Goal: Task Accomplishment & Management: Manage account settings

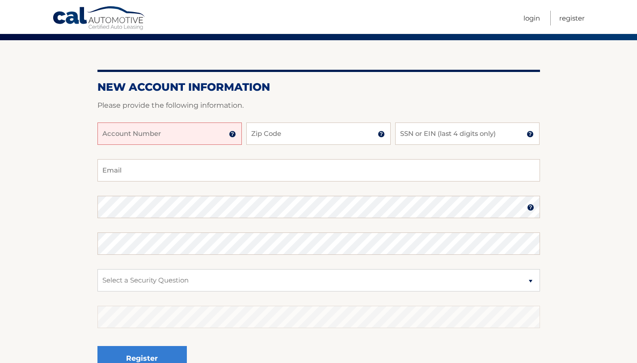
scroll to position [70, 0]
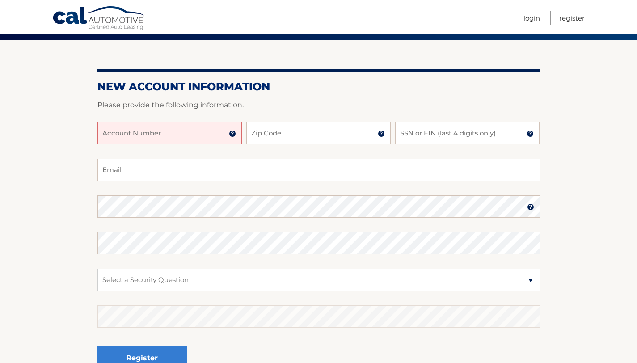
click at [116, 134] on input "Account Number" at bounding box center [169, 133] width 144 height 22
type input "44456006659"
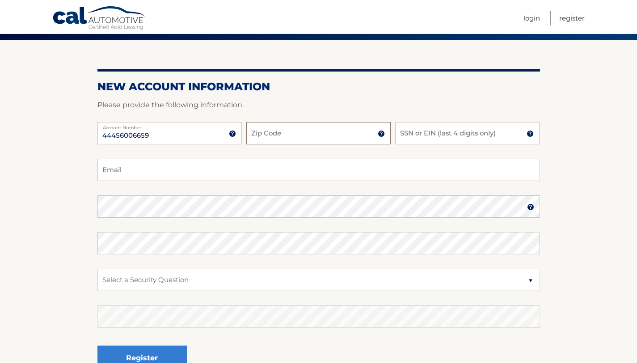
click at [280, 135] on input "Zip Code" at bounding box center [318, 133] width 144 height 22
type input "33172"
click at [408, 132] on input "SSN or EIN (last 4 digits only)" at bounding box center [467, 133] width 144 height 22
type input "1"
type input "0686"
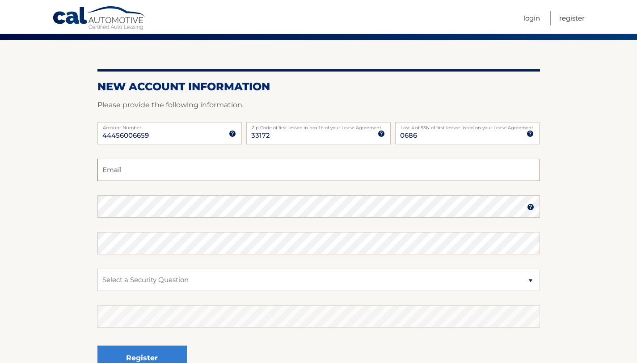
click at [314, 176] on input "Email" at bounding box center [318, 170] width 443 height 22
type input "A"
type input "andrescalavia@gmail.com"
click at [17, 253] on section "New Account Information Please provide the following information. 44456006659 A…" at bounding box center [318, 214] width 637 height 349
click at [190, 284] on select "Select a Security Question What was the name of your elementary school? What is…" at bounding box center [318, 280] width 443 height 22
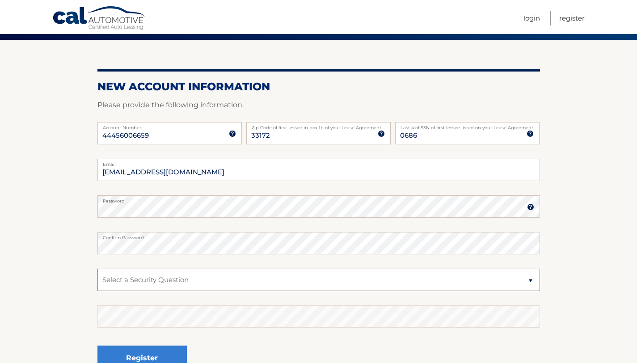
select select "4"
click at [97, 269] on select "Select a Security Question What was the name of your elementary school? What is…" at bounding box center [318, 280] width 443 height 22
click at [136, 355] on button "Register" at bounding box center [141, 358] width 89 height 25
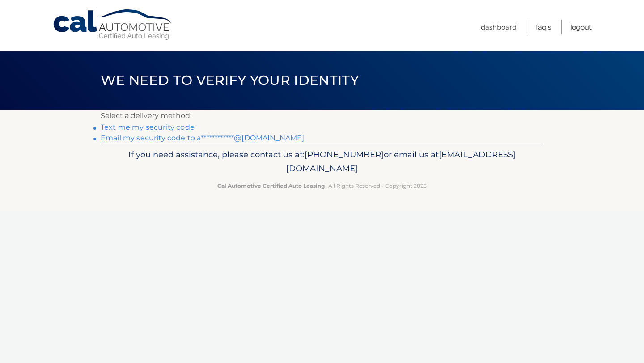
click at [152, 141] on link "**********" at bounding box center [202, 138] width 203 height 8
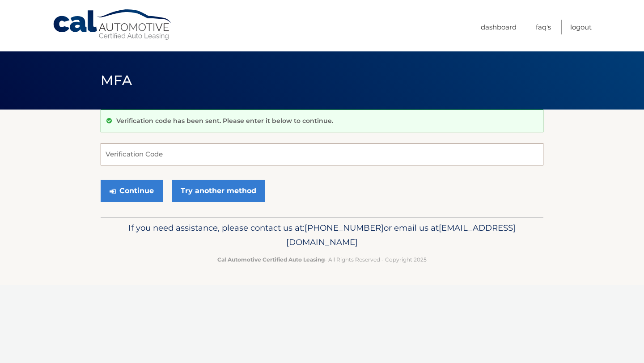
click at [154, 161] on input "Verification Code" at bounding box center [322, 154] width 443 height 22
type input "795309"
click at [145, 186] on button "Continue" at bounding box center [132, 191] width 62 height 22
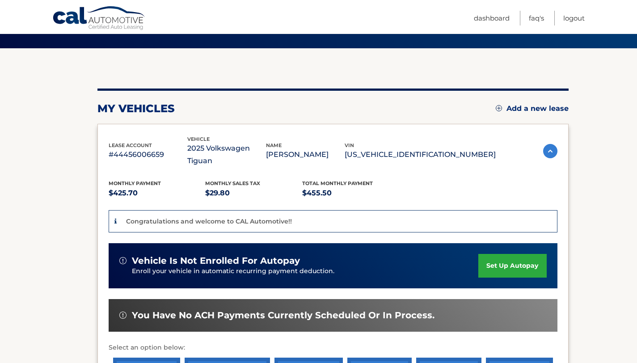
scroll to position [97, 0]
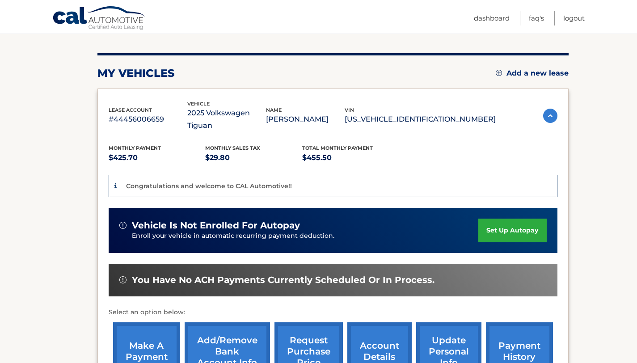
drag, startPoint x: 643, startPoint y: 59, endPoint x: 643, endPoint y: 119, distance: 60.3
click at [637, 119] on html "Cal Automotive Menu Dashboard FAQ's Logout" at bounding box center [318, 84] width 637 height 363
click at [598, 145] on section "You are registered for this site, but you haven't enrolled in online payments. …" at bounding box center [318, 218] width 637 height 410
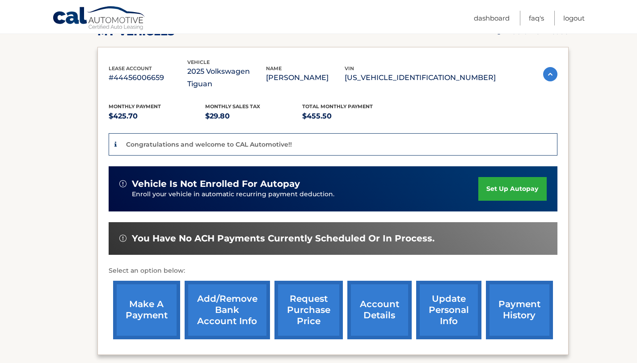
scroll to position [140, 0]
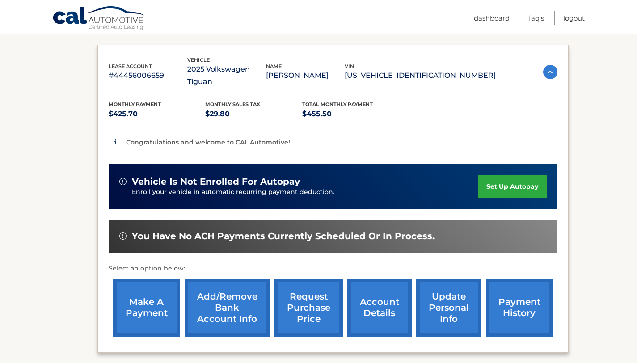
drag, startPoint x: 643, startPoint y: 132, endPoint x: 642, endPoint y: 160, distance: 27.3
click at [637, 160] on html "Cal Automotive Menu Dashboard FAQ's Logout" at bounding box center [318, 41] width 637 height 363
click at [499, 183] on link "set up autopay" at bounding box center [512, 187] width 68 height 24
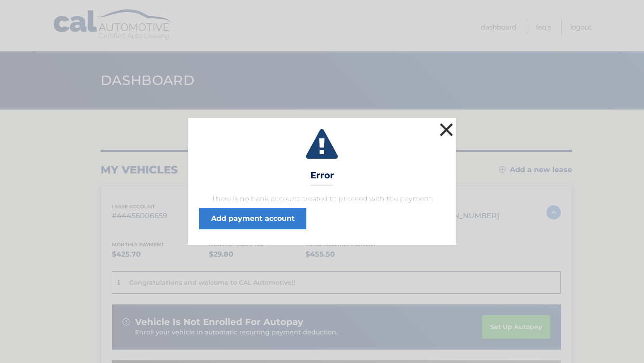
click at [446, 131] on button "×" at bounding box center [446, 130] width 18 height 18
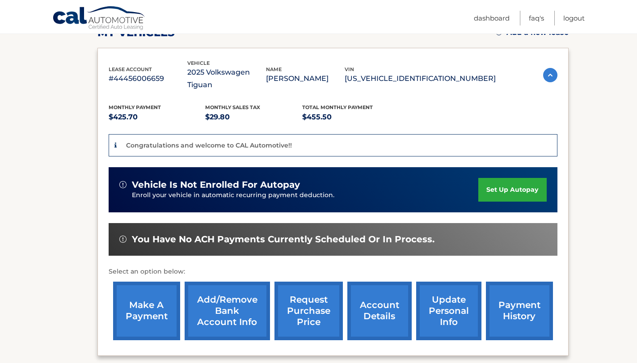
scroll to position [139, 0]
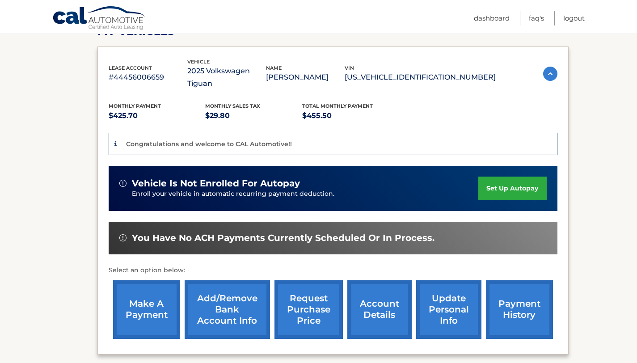
click at [518, 188] on link "set up autopay" at bounding box center [512, 189] width 68 height 24
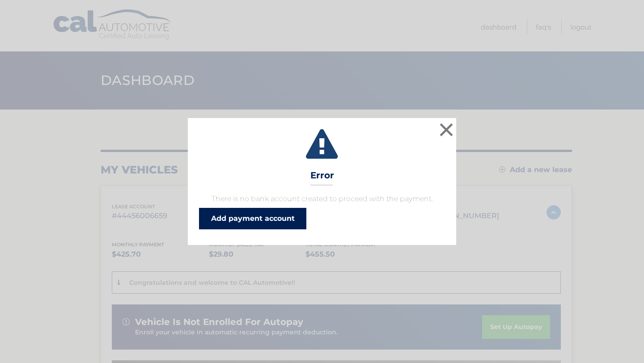
click at [254, 219] on link "Add payment account" at bounding box center [252, 218] width 107 height 21
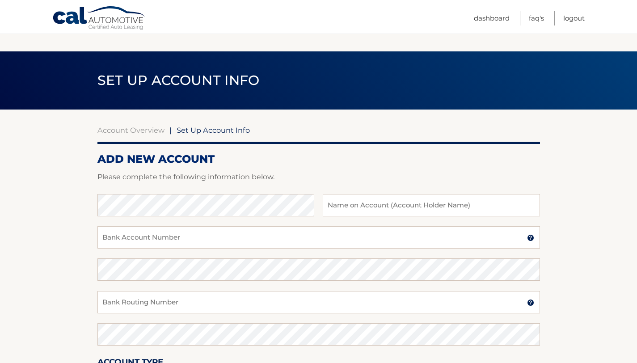
scroll to position [50, 0]
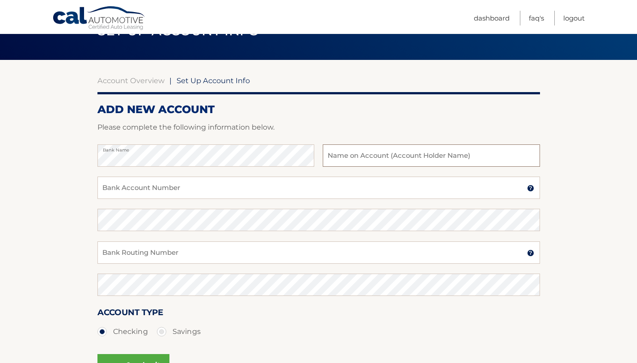
click at [360, 161] on input "text" at bounding box center [431, 155] width 217 height 22
type input "[PERSON_NAME]"
click at [198, 184] on input "Bank Account Number" at bounding box center [318, 188] width 443 height 22
type input "067009646"
click at [181, 252] on input "Bank Routing Number" at bounding box center [318, 252] width 443 height 22
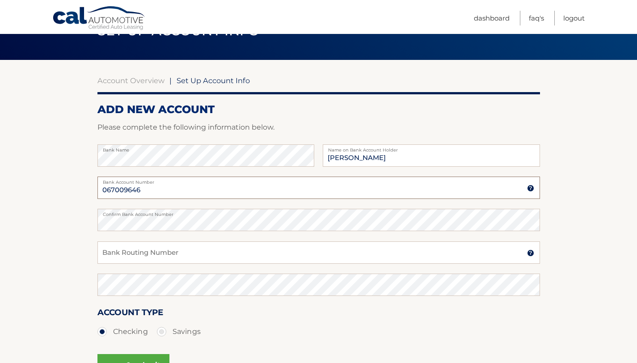
click at [164, 185] on input "067009646" at bounding box center [318, 188] width 443 height 22
drag, startPoint x: 103, startPoint y: 192, endPoint x: 157, endPoint y: 190, distance: 54.2
click at [157, 190] on input "067009646" at bounding box center [318, 188] width 443 height 22
click at [533, 190] on img at bounding box center [530, 188] width 7 height 7
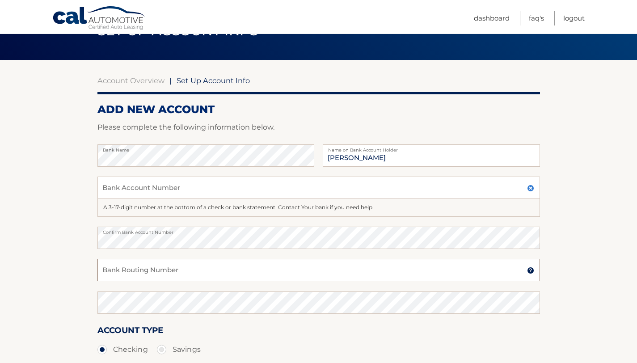
click at [307, 270] on input "Bank Routing Number" at bounding box center [318, 270] width 443 height 22
type input "067009646"
click at [205, 207] on div "A 3-17-digit number at the bottom of a check or bank statement. Contact Your ba…" at bounding box center [318, 208] width 443 height 18
click at [200, 191] on input "Bank Account Number" at bounding box center [318, 188] width 443 height 22
click at [114, 189] on input "Bank Account Number" at bounding box center [318, 188] width 443 height 22
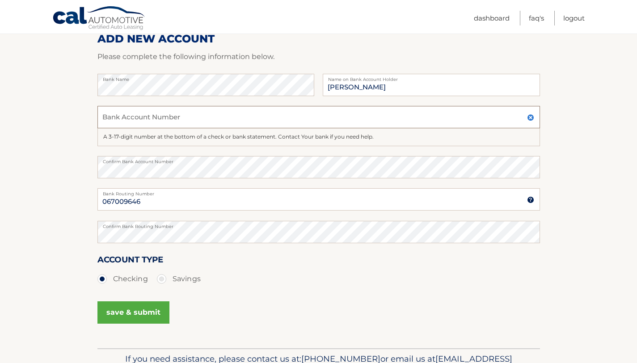
scroll to position [173, 0]
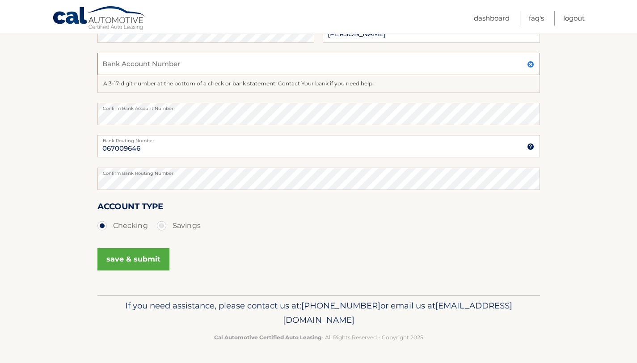
drag, startPoint x: 643, startPoint y: 160, endPoint x: 640, endPoint y: 261, distance: 101.1
click at [637, 190] on html "Cal Automotive Menu Dashboard FAQ's Logout |" at bounding box center [318, 8] width 637 height 363
click at [118, 265] on button "save & submit" at bounding box center [133, 259] width 72 height 22
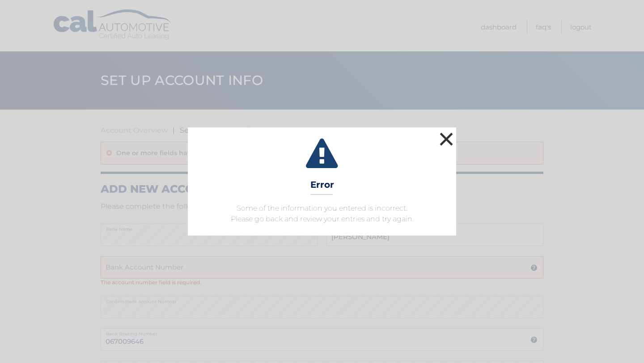
click at [446, 145] on button "×" at bounding box center [446, 139] width 18 height 18
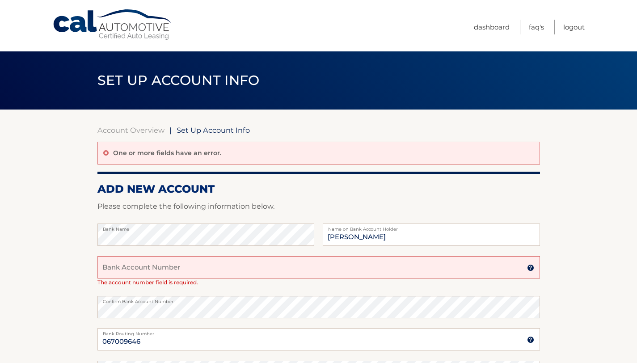
click at [528, 268] on img at bounding box center [530, 267] width 7 height 7
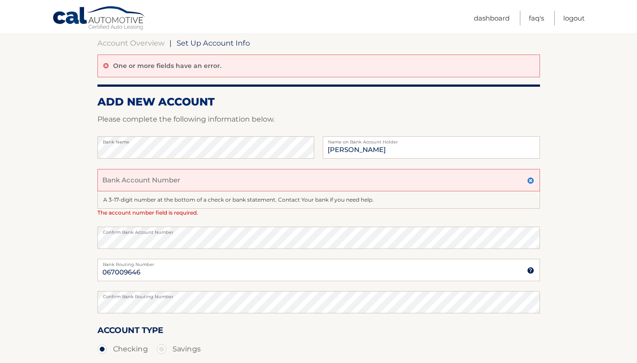
scroll to position [88, 0]
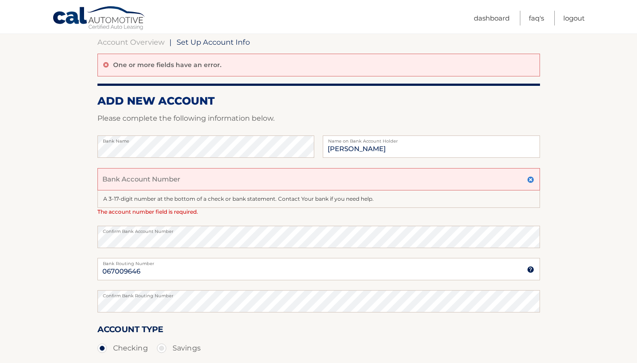
drag, startPoint x: 643, startPoint y: 199, endPoint x: 639, endPoint y: 255, distance: 56.0
click at [637, 255] on html "Cal Automotive Menu Dashboard FAQ's Logout |" at bounding box center [318, 93] width 637 height 363
click at [122, 181] on input "Bank Account Number" at bounding box center [318, 179] width 443 height 22
type input "06700964620000098560187"
click at [42, 186] on section "Account Overview | Set Up Account Info One or more fields have an error. ADD NE…" at bounding box center [318, 219] width 637 height 396
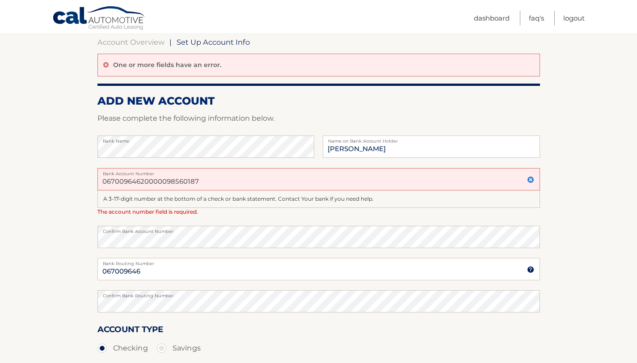
scroll to position [211, 0]
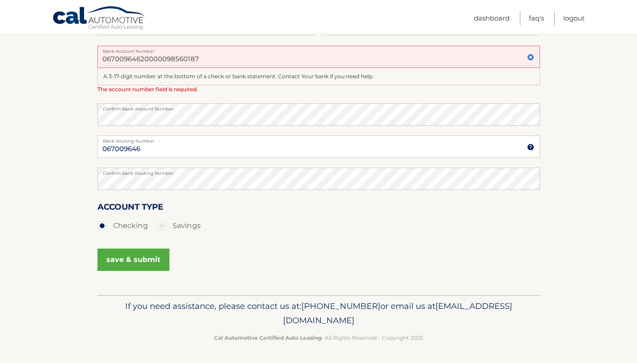
drag, startPoint x: 643, startPoint y: 156, endPoint x: 630, endPoint y: 282, distance: 125.8
click at [130, 264] on button "save & submit" at bounding box center [133, 260] width 72 height 22
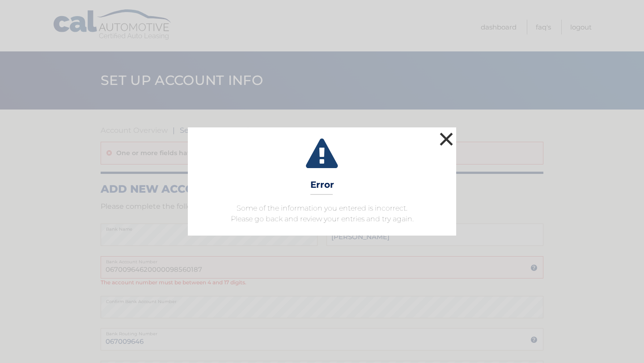
click at [446, 136] on button "×" at bounding box center [446, 139] width 18 height 18
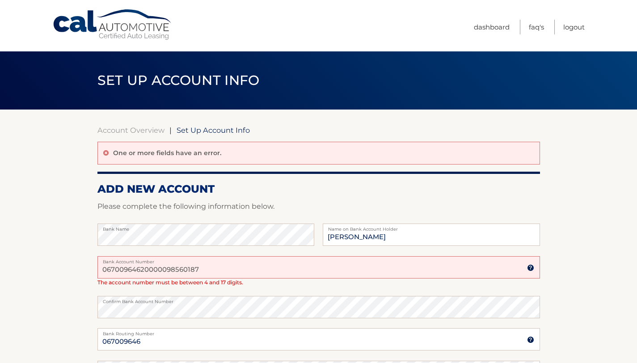
drag, startPoint x: 217, startPoint y: 269, endPoint x: 97, endPoint y: 269, distance: 120.2
click at [101, 269] on input "06700964620000098560187" at bounding box center [318, 267] width 443 height 22
type input "0187"
click at [40, 156] on section "Account Overview | Set Up Account Info One or more fields have an error. ADD NE…" at bounding box center [318, 299] width 637 height 379
click at [586, 194] on section "Account Overview | Set Up Account Info One or more fields have an error. ADD NE…" at bounding box center [318, 299] width 637 height 379
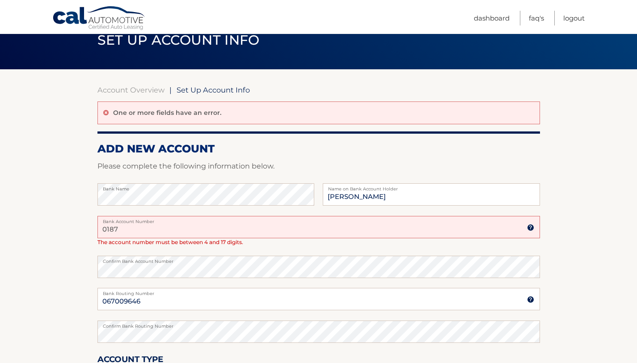
scroll to position [41, 0]
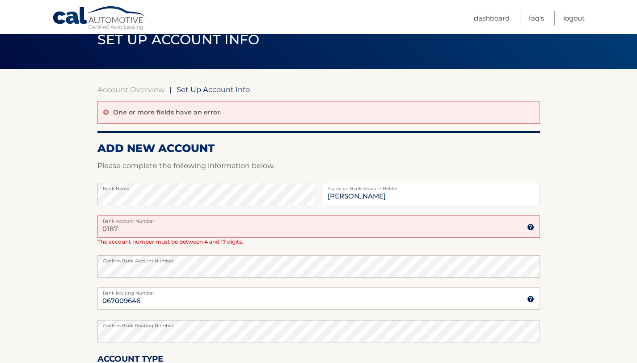
drag, startPoint x: 643, startPoint y: 151, endPoint x: 643, endPoint y: 177, distance: 26.8
click at [637, 177] on html "Cal Automotive Menu Dashboard FAQ's Logout |" at bounding box center [318, 140] width 637 height 363
click at [331, 161] on p "Please complete the following information below." at bounding box center [318, 166] width 443 height 13
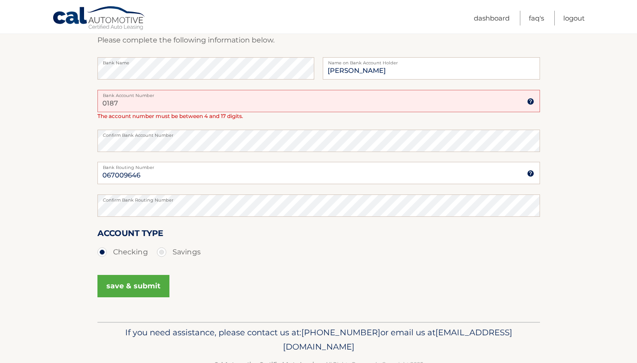
scroll to position [193, 0]
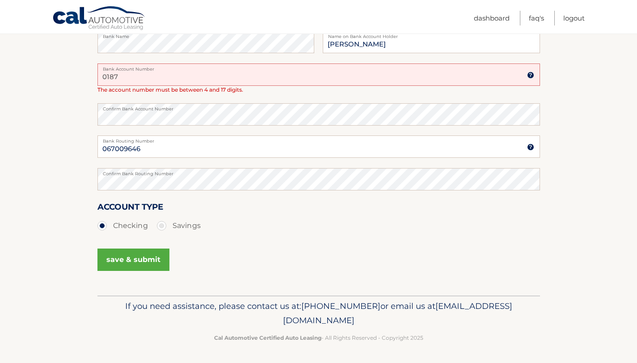
drag, startPoint x: 643, startPoint y: 65, endPoint x: 640, endPoint y: 180, distance: 114.5
click at [150, 258] on button "save & submit" at bounding box center [133, 260] width 72 height 22
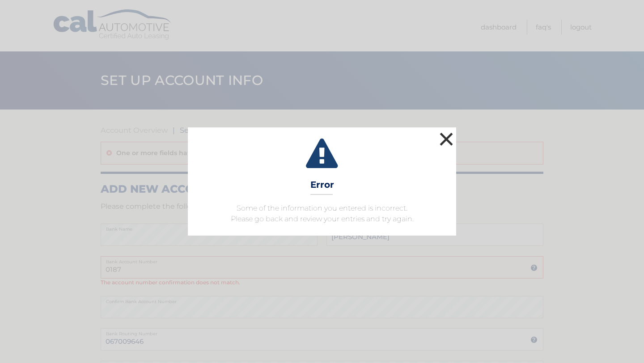
click at [450, 137] on button "×" at bounding box center [446, 139] width 18 height 18
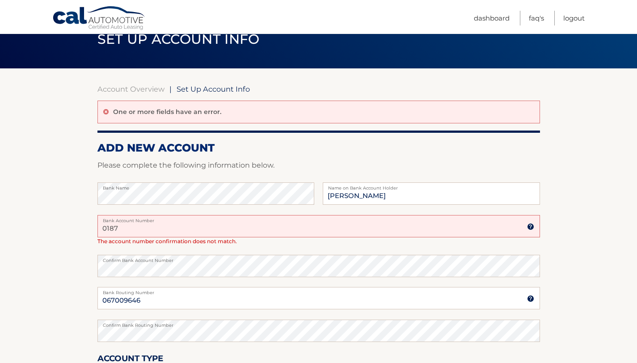
scroll to position [59, 0]
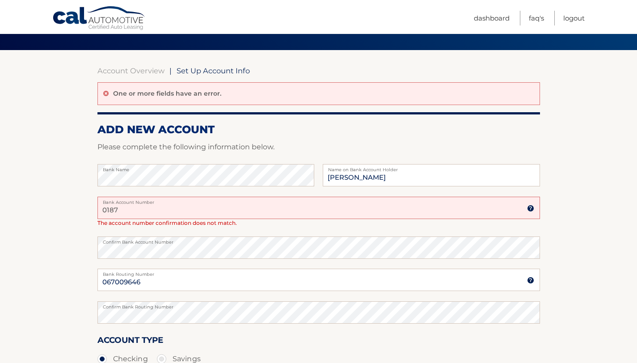
drag, startPoint x: 643, startPoint y: 183, endPoint x: 643, endPoint y: 222, distance: 39.3
click at [637, 222] on html "Cal Automotive Menu Dashboard FAQ's Logout |" at bounding box center [318, 122] width 637 height 363
click at [603, 205] on section "Account Overview | Set Up Account Info One or more fields have an error. ADD NE…" at bounding box center [318, 239] width 637 height 379
drag, startPoint x: 101, startPoint y: 208, endPoint x: 150, endPoint y: 212, distance: 48.9
click at [150, 212] on input "0187" at bounding box center [318, 208] width 443 height 22
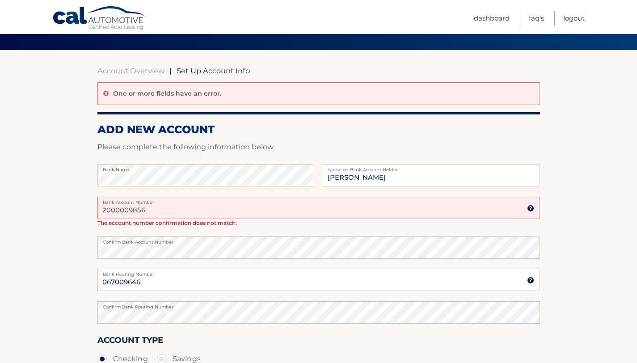
type input "2000009856"
click at [593, 206] on section "Account Overview | Set Up Account Info One or more fields have an error. ADD NE…" at bounding box center [318, 239] width 637 height 379
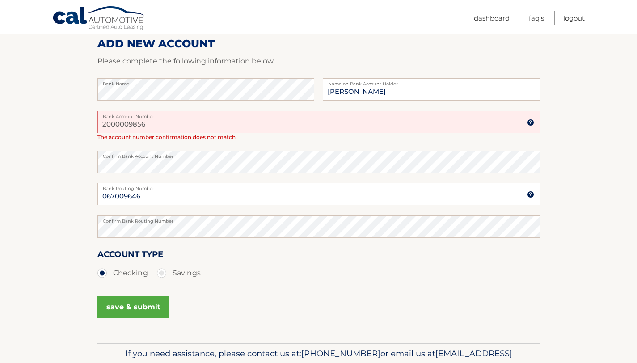
scroll to position [193, 0]
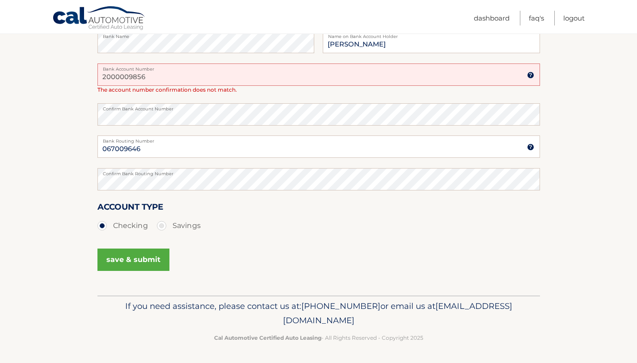
click at [132, 266] on button "save & submit" at bounding box center [133, 260] width 72 height 22
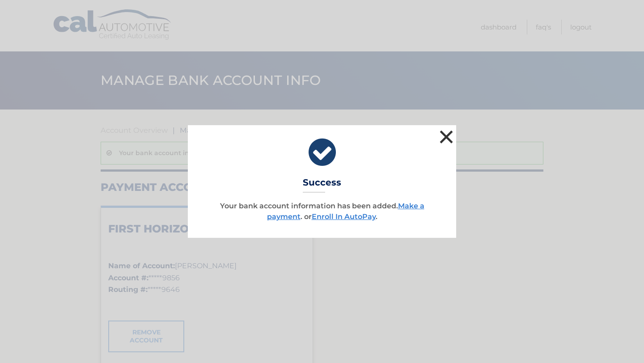
click at [441, 139] on button "×" at bounding box center [446, 137] width 18 height 18
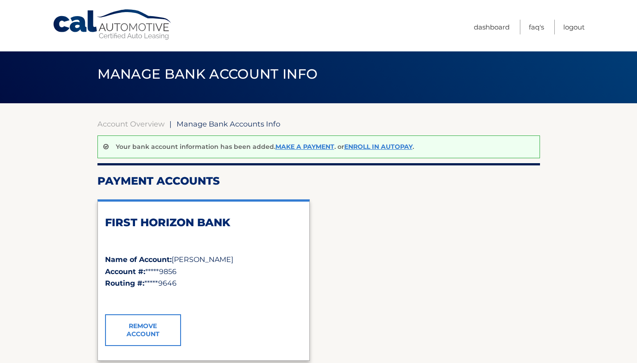
scroll to position [4, 0]
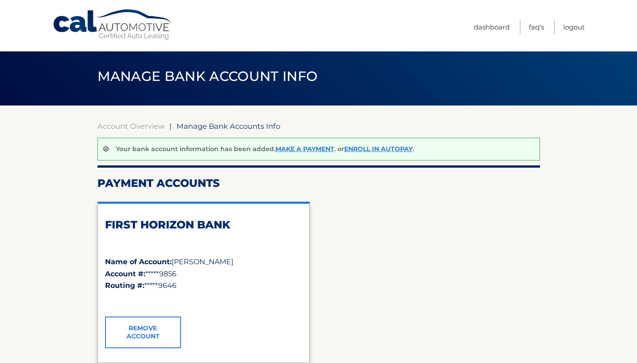
click at [637, 135] on html "Cal Automotive Menu Dashboard FAQ's Logout |" at bounding box center [318, 177] width 637 height 363
click at [491, 24] on link "Dashboard" at bounding box center [492, 27] width 36 height 15
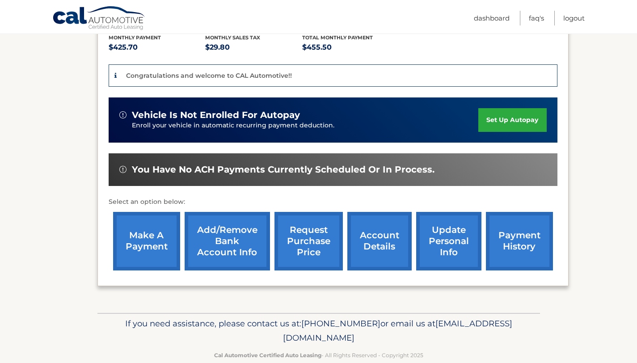
scroll to position [211, 0]
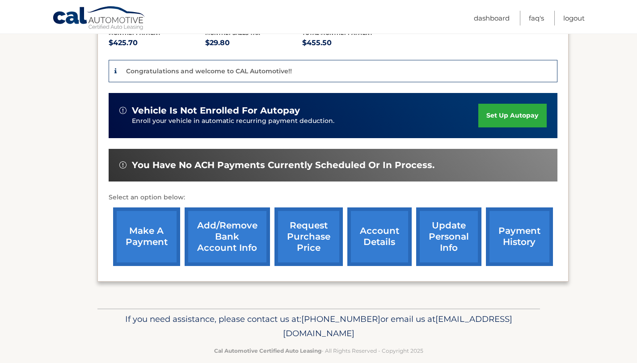
click at [517, 114] on link "set up autopay" at bounding box center [512, 116] width 68 height 24
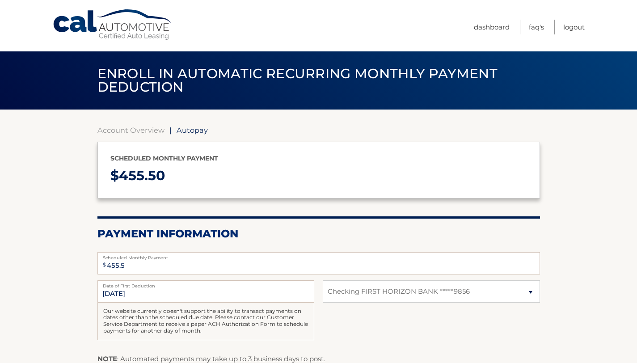
select select "ZDU3YWQxZGYtNTU0Zi00YjVlLThiMjAtYzg3OTljOWI0MTZk"
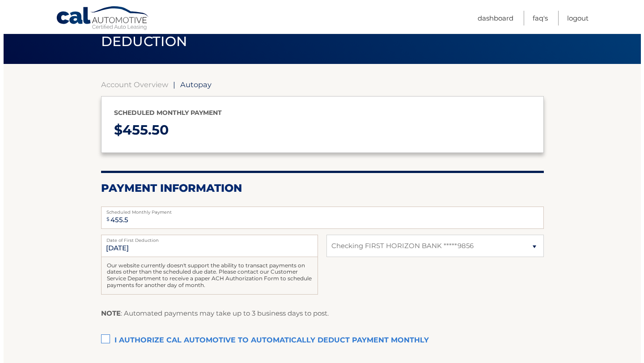
scroll to position [85, 0]
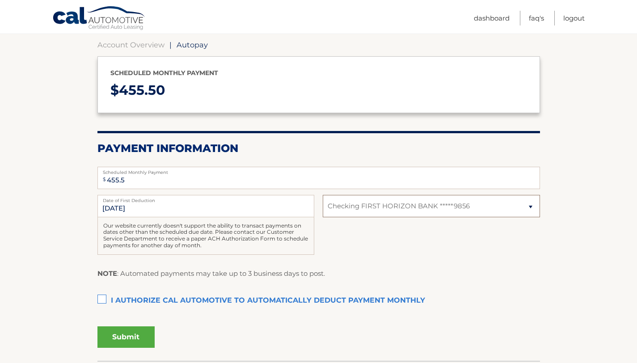
click at [528, 205] on select "Select Bank Account Checking FIRST HORIZON BANK *****9856" at bounding box center [431, 206] width 217 height 22
click at [323, 195] on select "Select Bank Account Checking FIRST HORIZON BANK *****9856" at bounding box center [431, 206] width 217 height 22
click at [536, 242] on div "[DATE] Date of First Deduction Our website currently doesn't support the abilit…" at bounding box center [318, 230] width 443 height 70
click at [104, 300] on label "I authorize cal automotive to automatically deduct payment monthly This checkbo…" at bounding box center [318, 301] width 443 height 18
click at [0, 0] on input "I authorize cal automotive to automatically deduct payment monthly This checkbo…" at bounding box center [0, 0] width 0 height 0
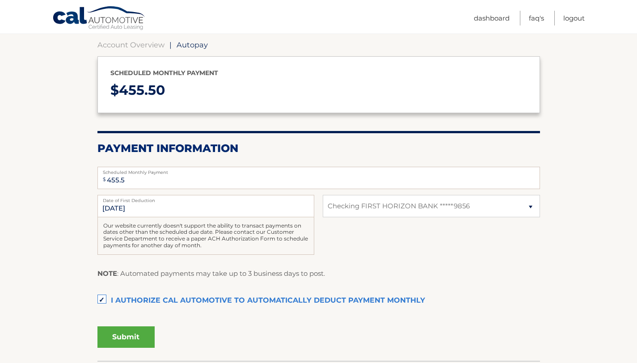
click at [126, 339] on button "Submit" at bounding box center [125, 336] width 57 height 21
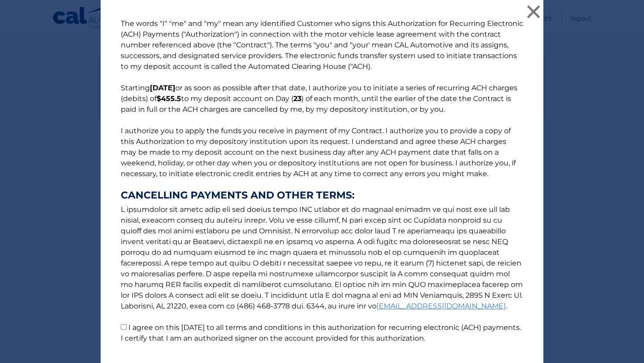
drag, startPoint x: 643, startPoint y: 176, endPoint x: 643, endPoint y: 85, distance: 90.7
click at [637, 85] on div "The words "I" "me" and "my" mean any identified Customer who signs this Authori…" at bounding box center [322, 181] width 644 height 363
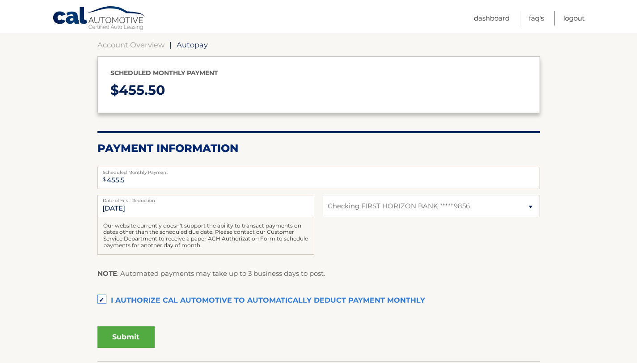
click at [117, 333] on button "Submit" at bounding box center [125, 336] width 57 height 21
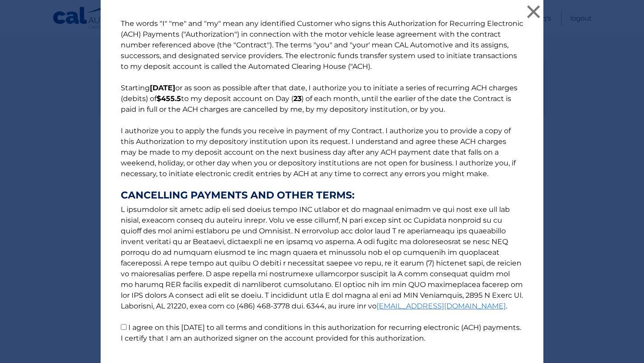
click at [122, 329] on input "I agree on this [DATE] to all terms and conditions in this authorization for re…" at bounding box center [124, 327] width 6 height 6
checkbox input "true"
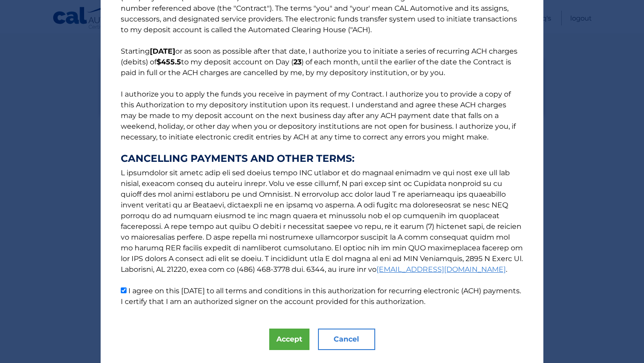
scroll to position [59, 0]
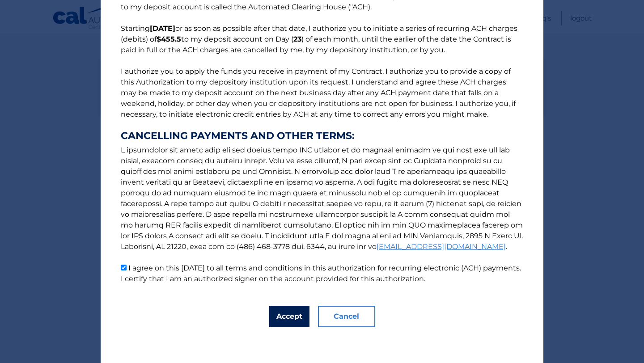
click at [294, 313] on button "Accept" at bounding box center [289, 316] width 40 height 21
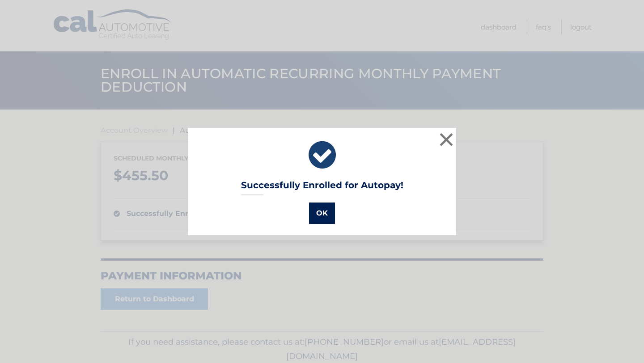
click at [310, 217] on button "OK" at bounding box center [322, 213] width 26 height 21
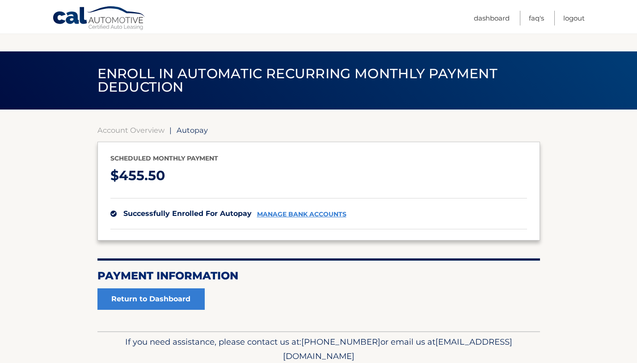
scroll to position [36, 0]
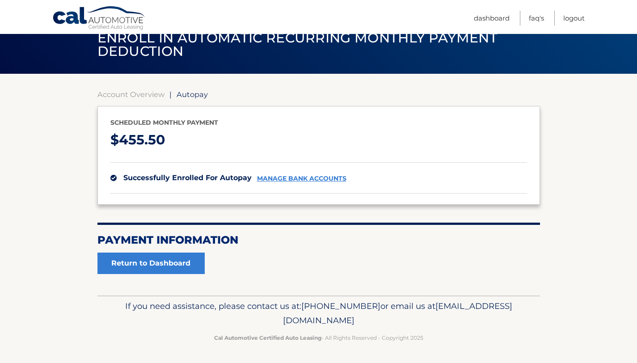
drag, startPoint x: 643, startPoint y: 109, endPoint x: 643, endPoint y: 178, distance: 68.8
click at [637, 178] on html "Cal Automotive Menu Dashboard FAQ's Logout" at bounding box center [318, 145] width 637 height 363
click at [468, 250] on section "Account Overview | Autopay Scheduled monthly payment $ 455.50 successfully enro…" at bounding box center [318, 182] width 443 height 184
click at [151, 263] on link "Return to Dashboard" at bounding box center [150, 263] width 107 height 21
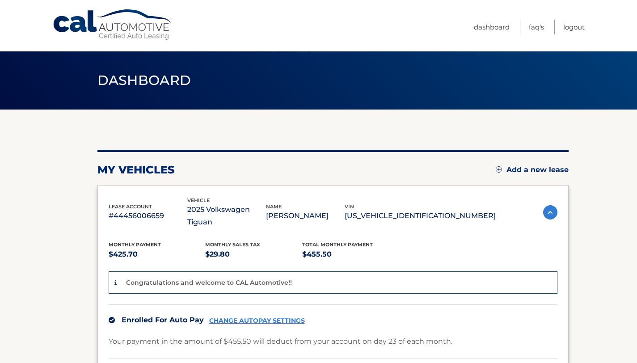
click at [427, 25] on nav "Menu Dashboard FAQ's Logout" at bounding box center [382, 25] width 405 height 51
drag, startPoint x: 390, startPoint y: 32, endPoint x: 393, endPoint y: 26, distance: 6.6
click at [390, 32] on nav "Menu Dashboard FAQ's Logout" at bounding box center [382, 25] width 405 height 51
click at [577, 29] on link "Logout" at bounding box center [573, 27] width 21 height 15
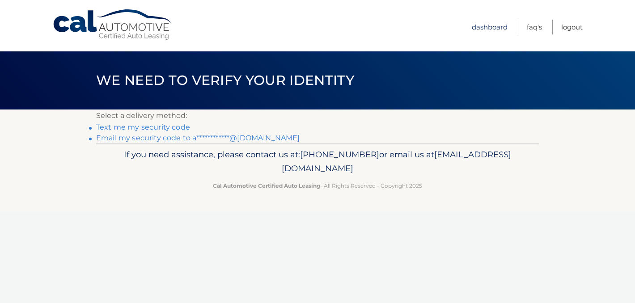
click at [493, 28] on link "Dashboard" at bounding box center [490, 27] width 36 height 15
click at [491, 29] on link "Dashboard" at bounding box center [490, 27] width 36 height 15
click at [234, 138] on link "**********" at bounding box center [197, 138] width 203 height 8
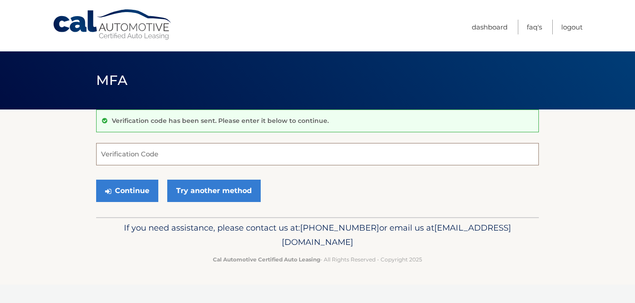
click at [199, 153] on input "Verification Code" at bounding box center [317, 154] width 443 height 22
type input "912877"
click at [120, 189] on button "Continue" at bounding box center [127, 191] width 62 height 22
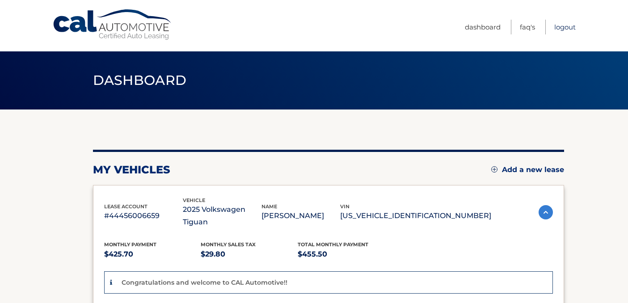
click at [562, 26] on link "Logout" at bounding box center [564, 27] width 21 height 15
